Goal: Find specific page/section: Find specific page/section

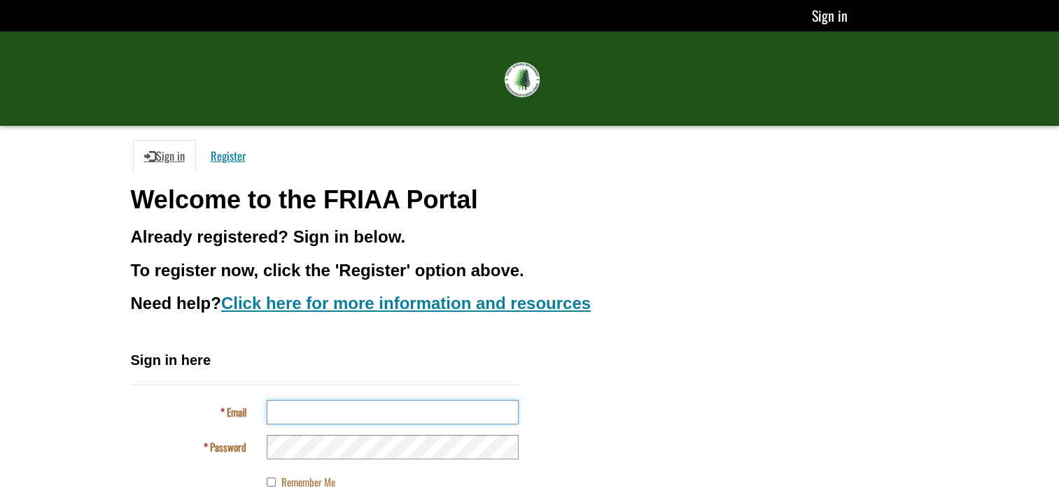
type input "**********"
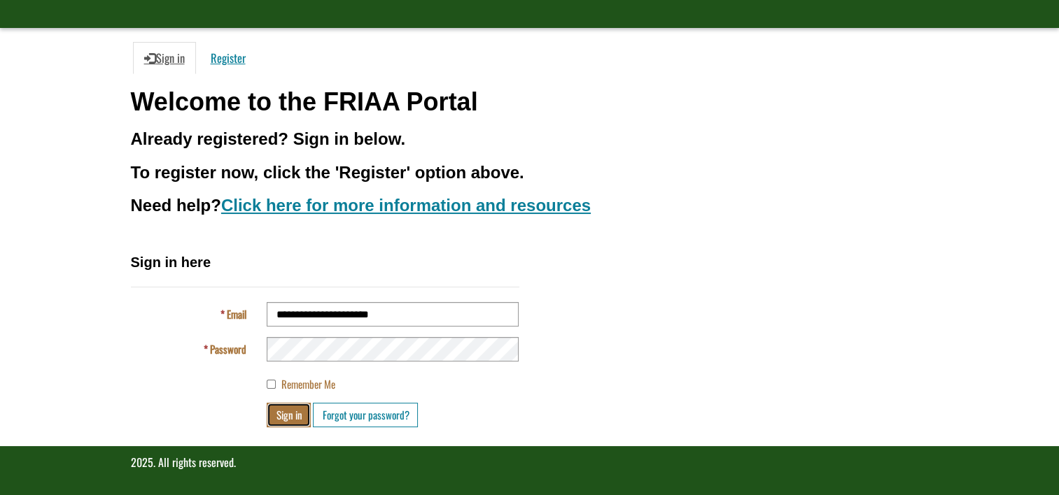
click at [283, 416] on button "Sign in" at bounding box center [289, 415] width 44 height 24
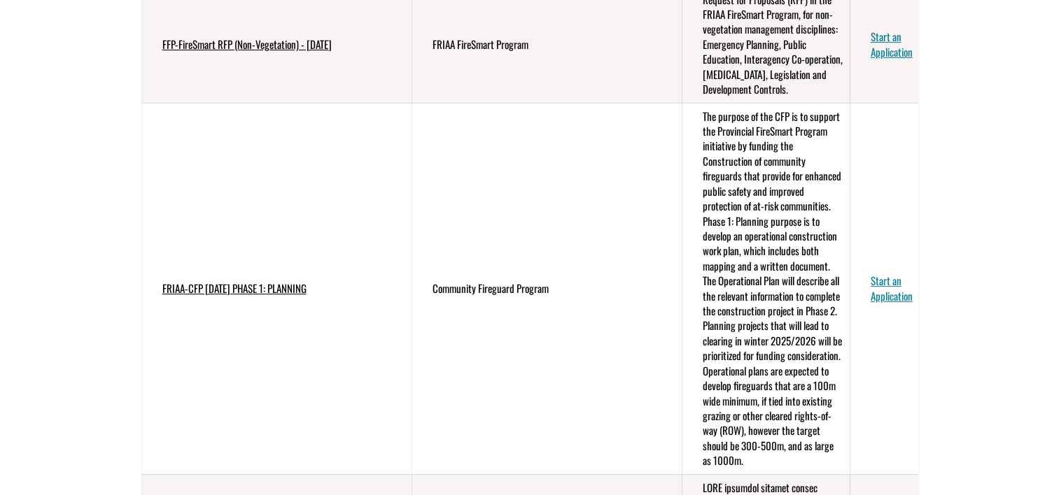
scroll to position [418, 0]
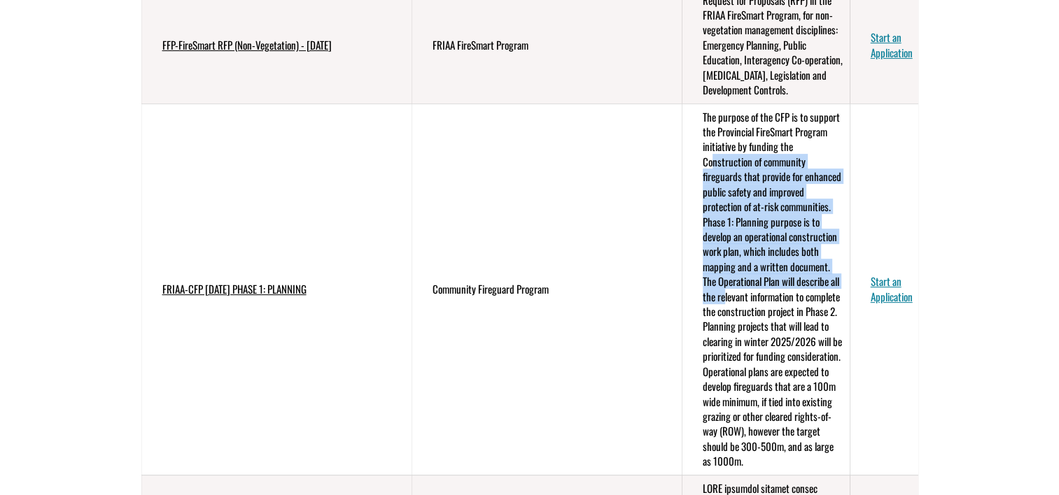
drag, startPoint x: 711, startPoint y: 162, endPoint x: 735, endPoint y: 302, distance: 142.1
click at [735, 302] on td "The purpose of the CFP is to support the Provincial FireSmart Program initiativ…" at bounding box center [766, 290] width 168 height 372
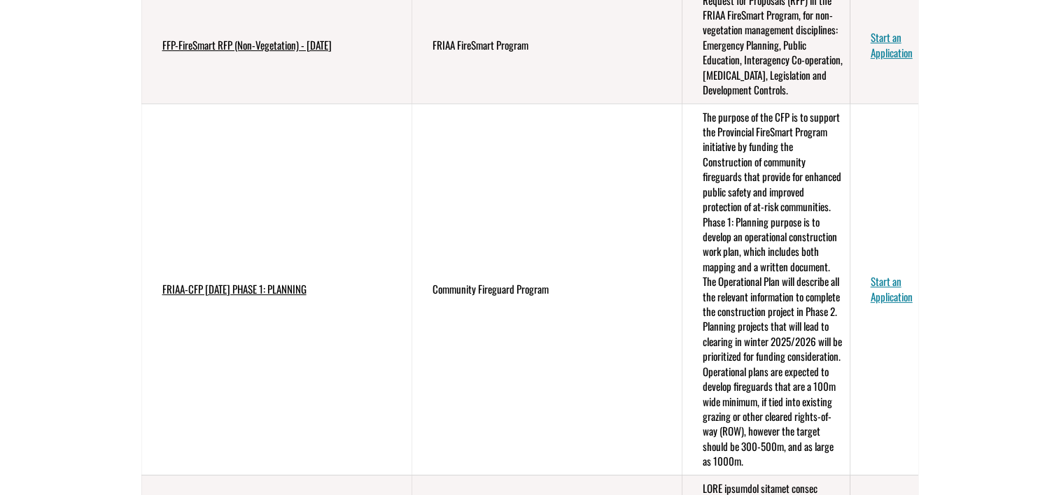
click at [747, 403] on td "The purpose of the CFP is to support the Provincial FireSmart Program initiativ…" at bounding box center [766, 290] width 168 height 372
